Goal: Communication & Community: Share content

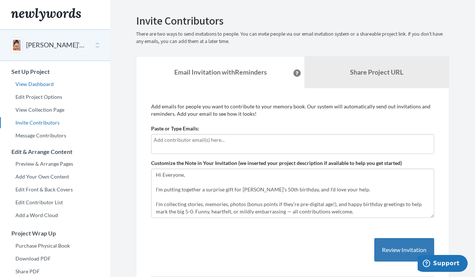
click at [41, 87] on link "View Dashboard" at bounding box center [55, 84] width 110 height 11
click at [51, 134] on link "Message Contributors" at bounding box center [55, 135] width 110 height 11
click at [227, 143] on input "text" at bounding box center [293, 140] width 278 height 8
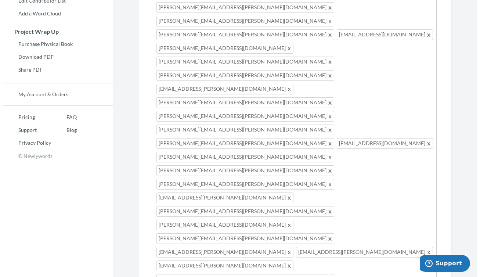
scroll to position [44, 0]
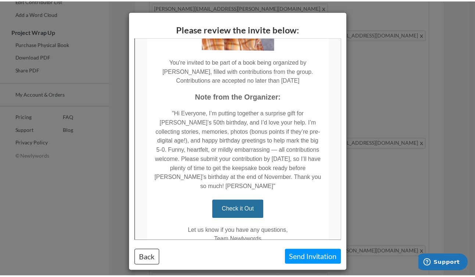
scroll to position [153, 0]
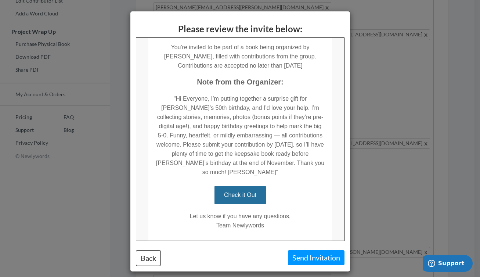
click at [319, 256] on button "Send Invitation" at bounding box center [316, 257] width 57 height 15
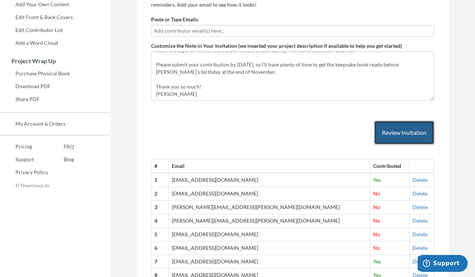
scroll to position [0, 0]
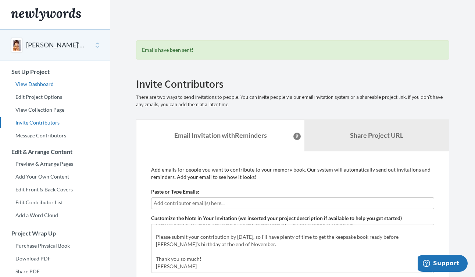
click at [28, 83] on link "View Dashboard" at bounding box center [55, 84] width 110 height 11
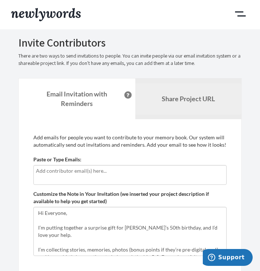
click at [195, 95] on b "Share Project URL" at bounding box center [188, 99] width 53 height 8
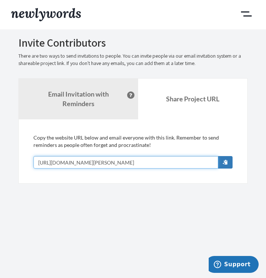
click at [60, 162] on input "[URL][DOMAIN_NAME][PERSON_NAME]" at bounding box center [125, 162] width 185 height 12
